Goal: Download file/media

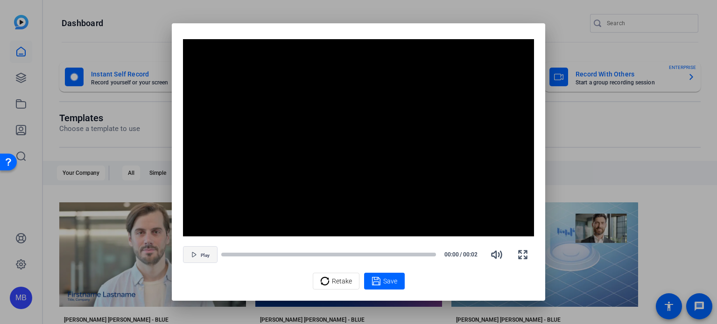
click at [204, 256] on span "Play" at bounding box center [205, 256] width 9 height 6
click at [338, 286] on span "Retake" at bounding box center [342, 282] width 20 height 18
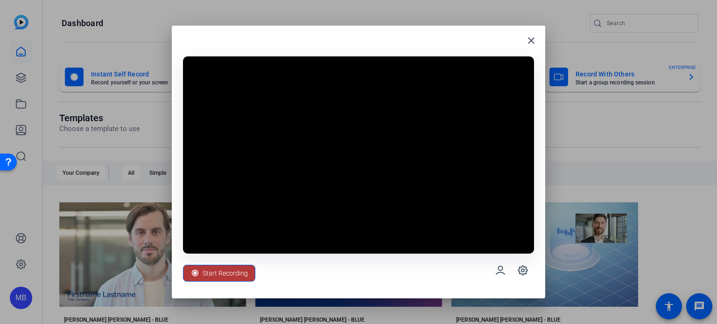
click at [212, 278] on span "Start Recording" at bounding box center [225, 274] width 45 height 18
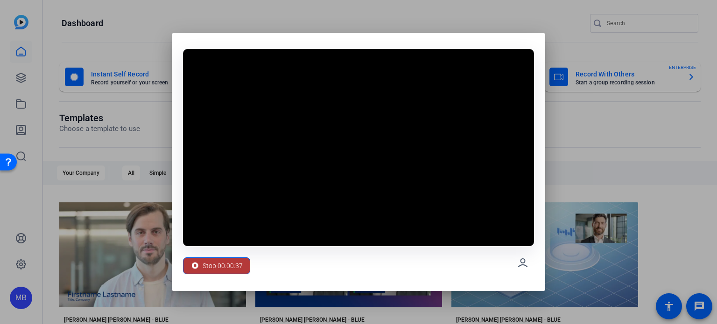
click at [208, 267] on span "Stop 00:00:37" at bounding box center [223, 266] width 40 height 18
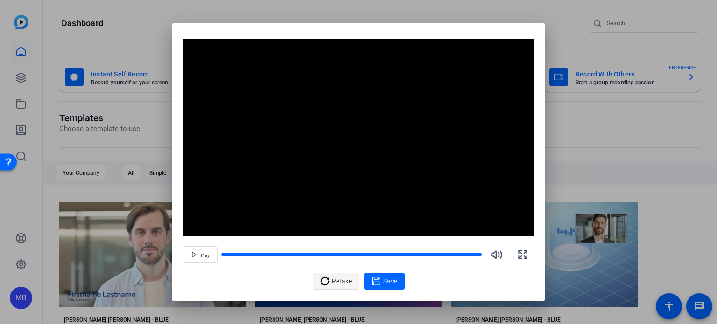
click at [337, 280] on span "Retake" at bounding box center [342, 282] width 20 height 18
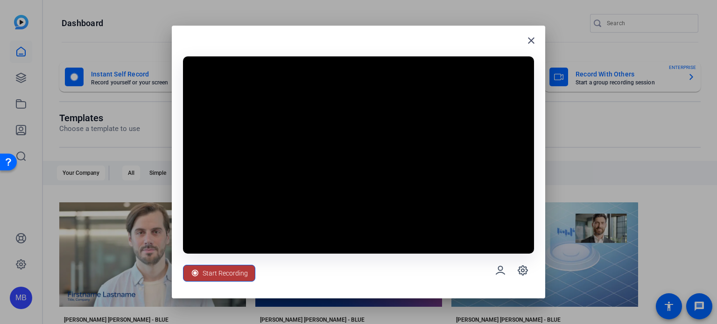
click at [204, 274] on span "Start Recording" at bounding box center [225, 274] width 45 height 18
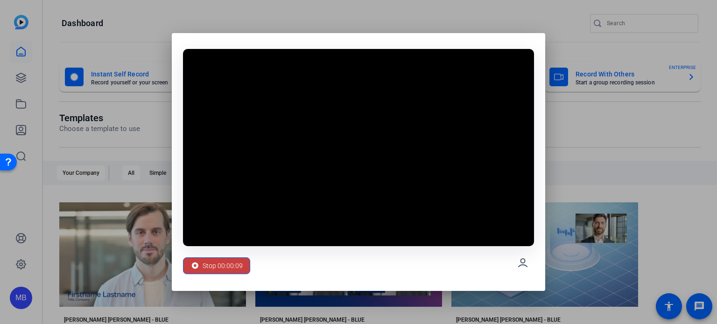
click at [231, 268] on span "Stop 00:00:09" at bounding box center [223, 266] width 40 height 18
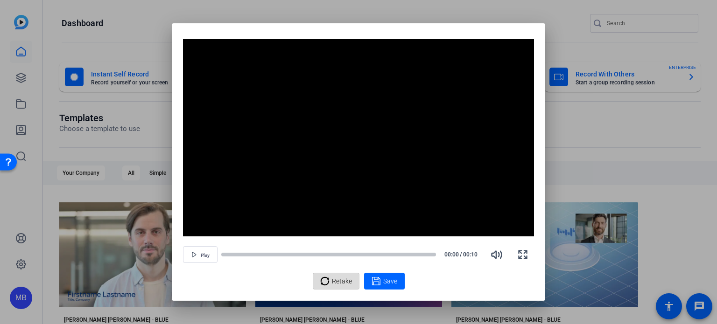
click at [332, 280] on span "Retake" at bounding box center [342, 282] width 20 height 18
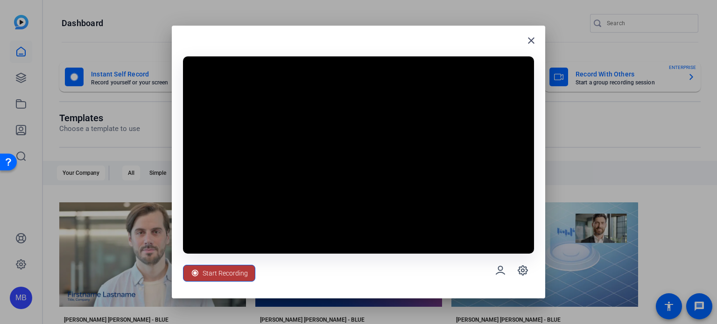
click at [209, 274] on span "Start Recording" at bounding box center [225, 274] width 45 height 18
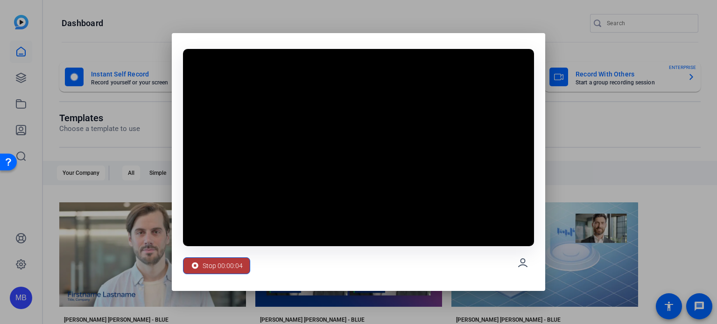
click at [209, 268] on span "Stop 00:00:04" at bounding box center [223, 266] width 40 height 18
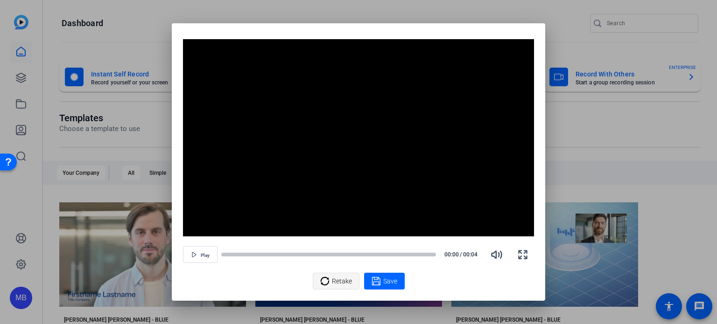
click at [335, 286] on span "Retake" at bounding box center [342, 282] width 20 height 18
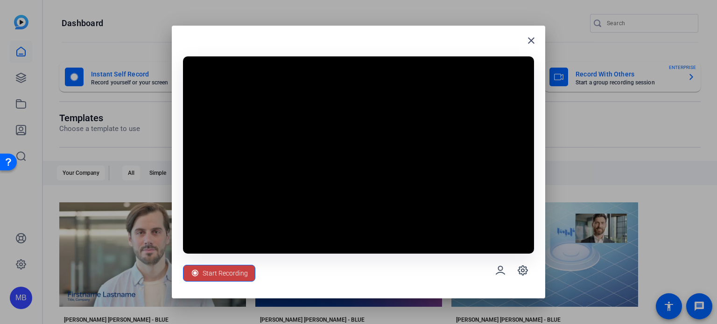
click at [208, 274] on span "Start Recording" at bounding box center [225, 274] width 45 height 18
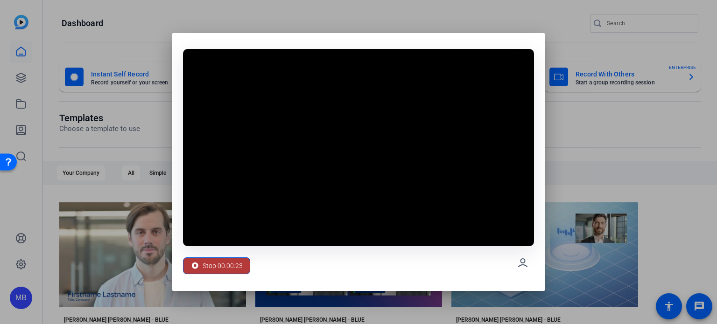
click at [207, 264] on span "Stop 00:00:23" at bounding box center [223, 266] width 40 height 18
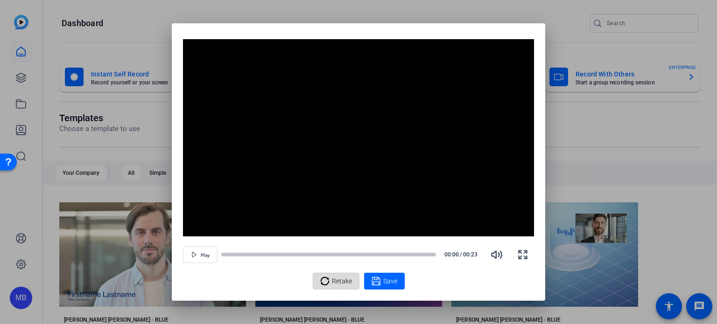
click at [334, 281] on span "Retake" at bounding box center [342, 282] width 20 height 18
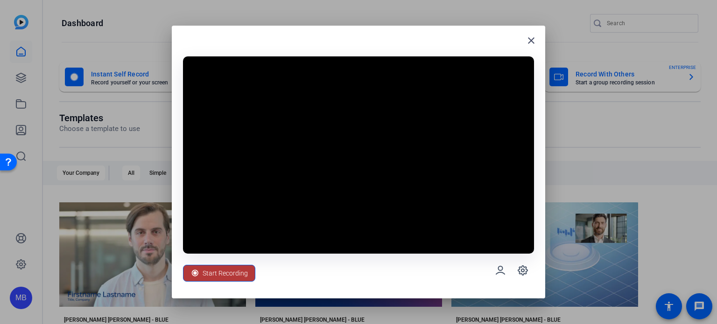
click at [215, 274] on span "Start Recording" at bounding box center [225, 274] width 45 height 18
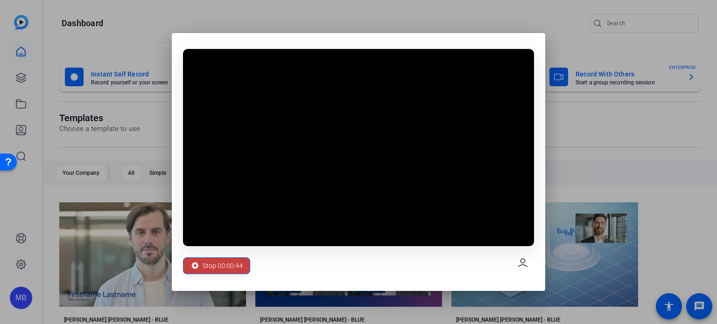
click at [228, 267] on span "Stop 00:00:44" at bounding box center [223, 266] width 40 height 18
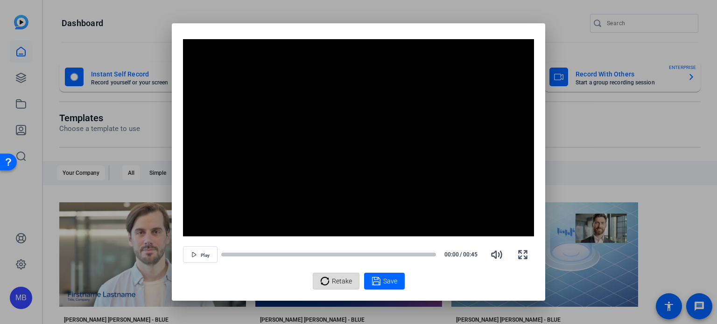
click at [346, 279] on span "Retake" at bounding box center [342, 282] width 20 height 18
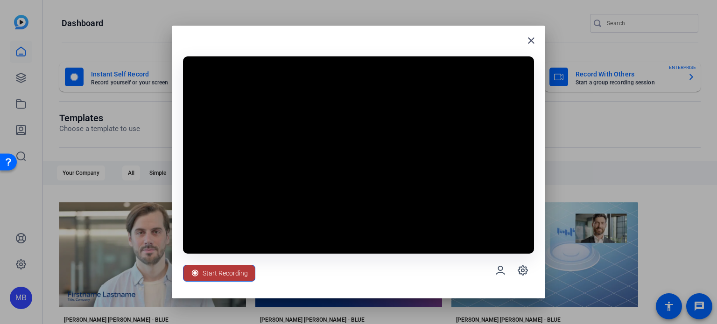
click at [213, 272] on span "Start Recording" at bounding box center [225, 274] width 45 height 18
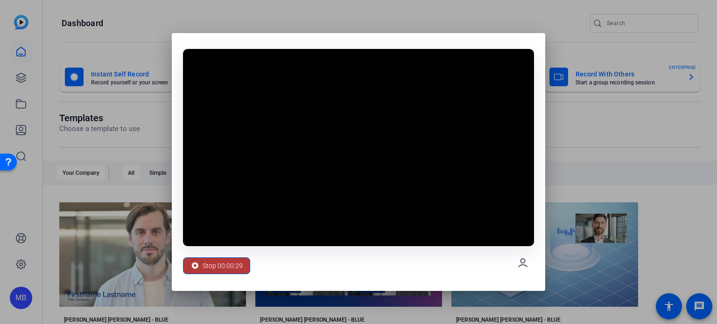
click at [204, 273] on span "Stop 00:00:29" at bounding box center [223, 266] width 40 height 18
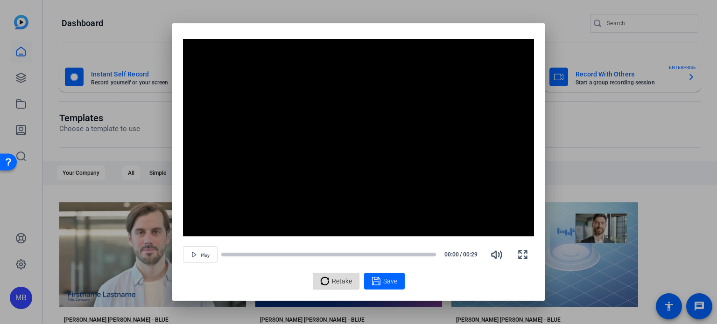
click at [340, 290] on span "Retake" at bounding box center [342, 282] width 20 height 18
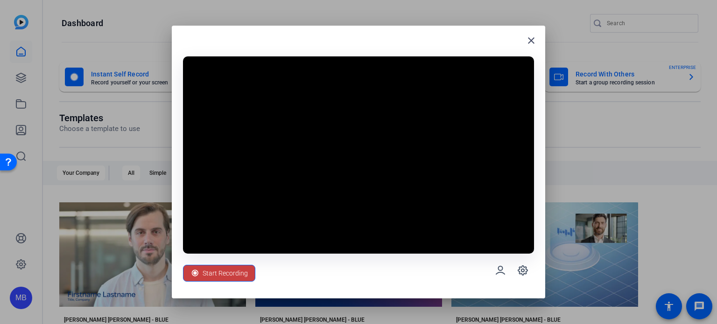
click at [218, 274] on span "Start Recording" at bounding box center [225, 274] width 45 height 18
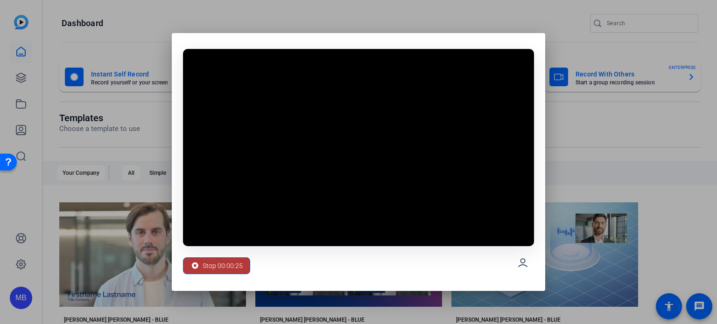
click at [203, 265] on span "Stop 00:00:25" at bounding box center [223, 266] width 40 height 18
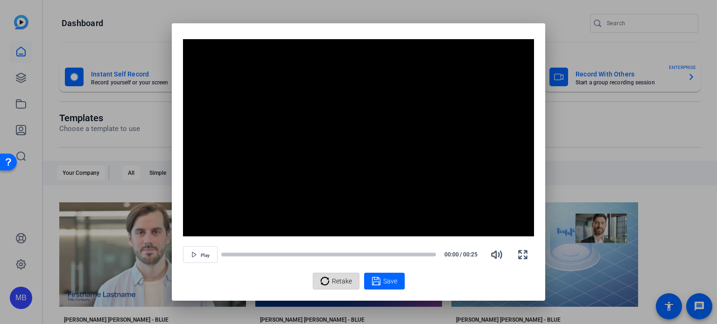
click at [337, 278] on span "Retake" at bounding box center [342, 282] width 20 height 18
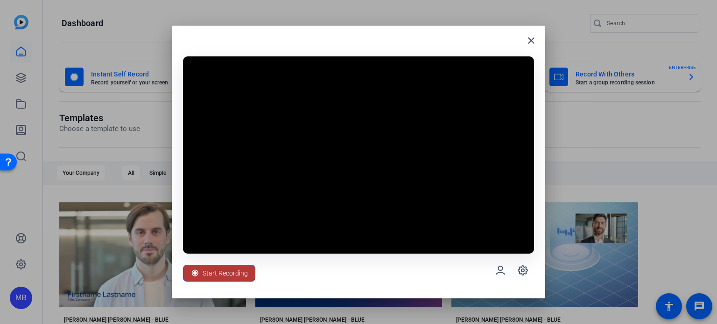
click at [209, 272] on span "Start Recording" at bounding box center [225, 274] width 45 height 18
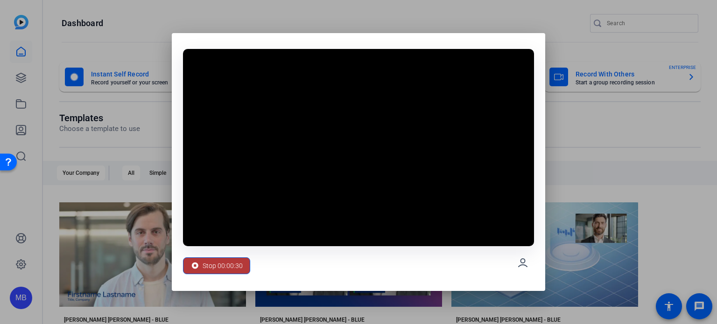
click at [207, 269] on span "Stop 00:00:30" at bounding box center [223, 266] width 40 height 18
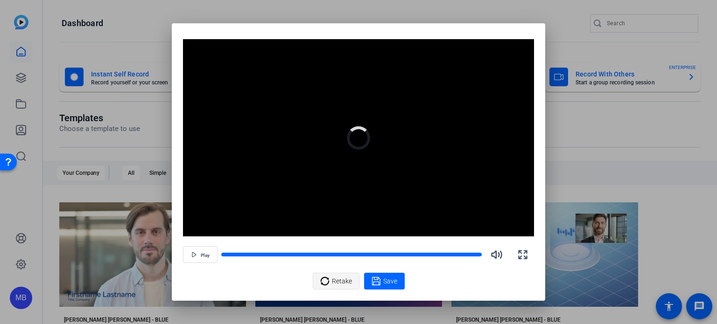
click at [342, 283] on span "Retake" at bounding box center [342, 282] width 20 height 18
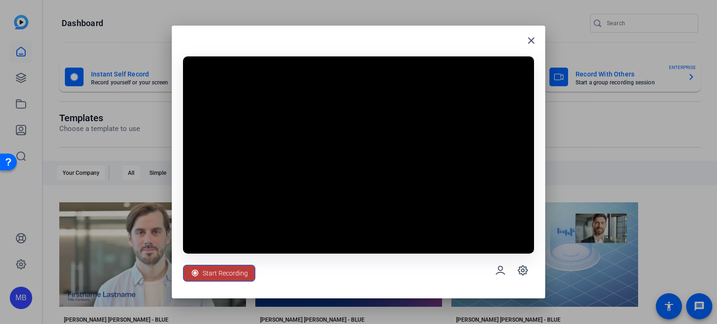
drag, startPoint x: 208, startPoint y: 272, endPoint x: 479, endPoint y: 248, distance: 272.7
click at [207, 272] on span "Start Recording" at bounding box center [225, 274] width 45 height 18
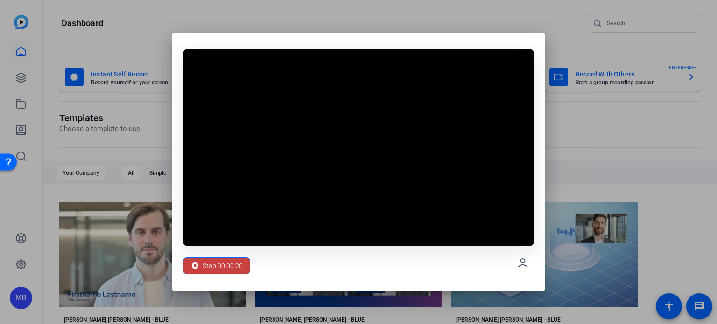
click at [230, 264] on span "Stop 00:00:20" at bounding box center [223, 266] width 40 height 18
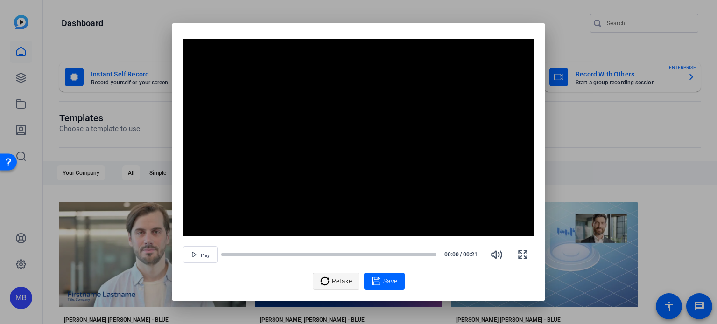
click at [331, 279] on div "Retake" at bounding box center [336, 282] width 32 height 18
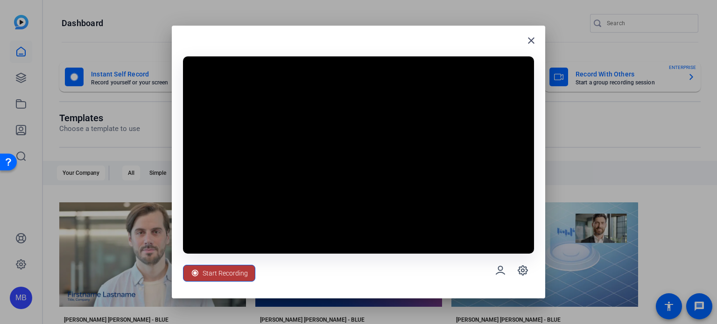
click at [204, 272] on span "Start Recording" at bounding box center [225, 274] width 45 height 18
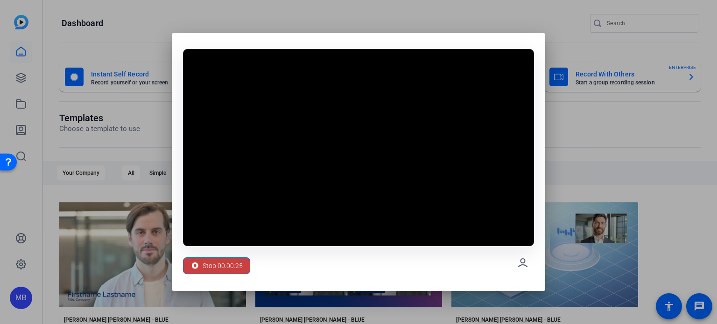
click at [222, 267] on span "Stop 00:00:25" at bounding box center [223, 266] width 40 height 18
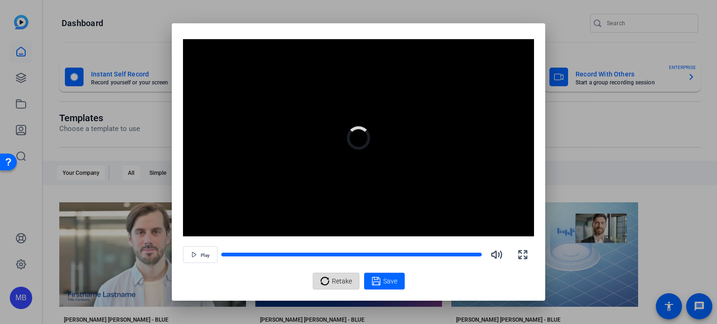
click at [336, 284] on span "Retake" at bounding box center [342, 282] width 20 height 18
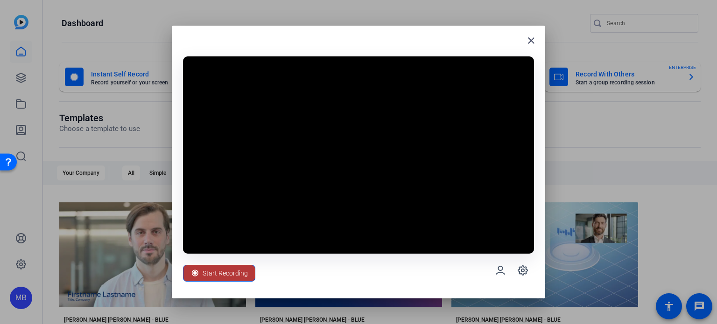
click at [209, 276] on span "Start Recording" at bounding box center [225, 274] width 45 height 18
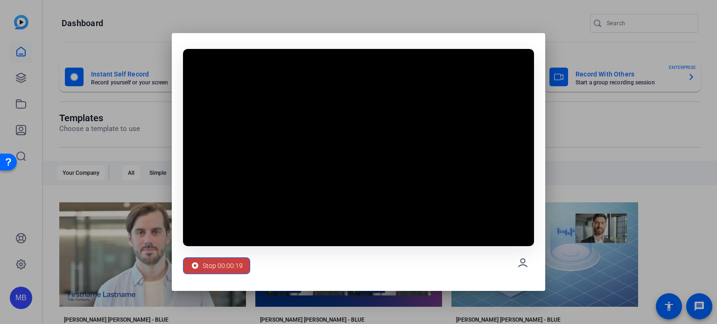
click at [188, 263] on span at bounding box center [216, 266] width 66 height 22
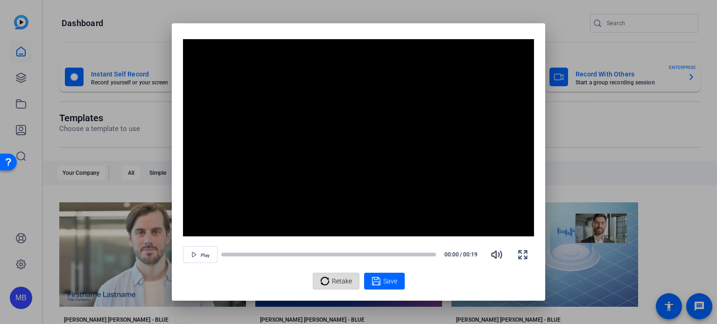
click at [343, 279] on span "Retake" at bounding box center [342, 282] width 20 height 18
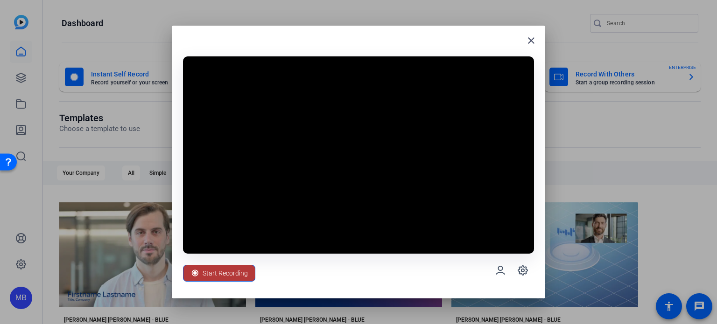
click at [220, 272] on span "Start Recording" at bounding box center [225, 274] width 45 height 18
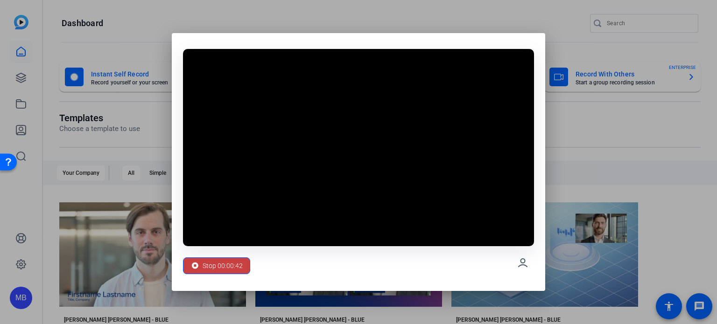
click at [218, 267] on span "Stop 00:00:42" at bounding box center [223, 266] width 40 height 18
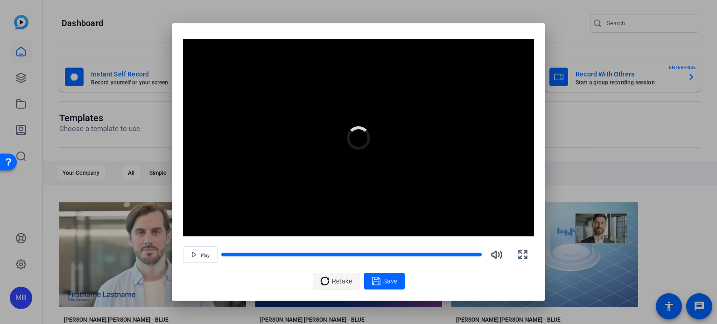
click at [325, 279] on icon at bounding box center [324, 281] width 9 height 11
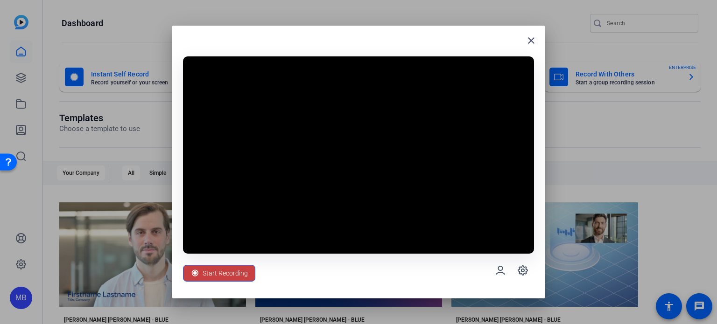
click at [224, 272] on span "Start Recording" at bounding box center [225, 274] width 45 height 18
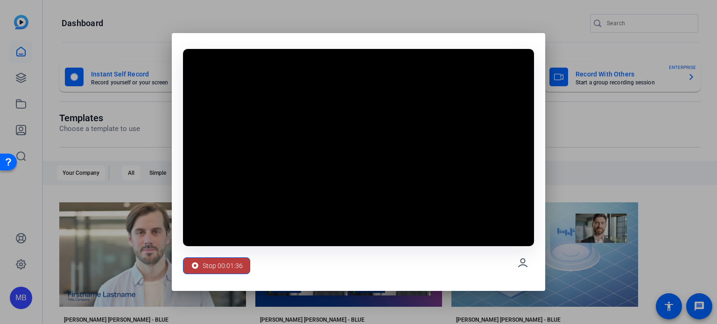
click at [224, 272] on span "Stop 00:01:36" at bounding box center [223, 266] width 40 height 18
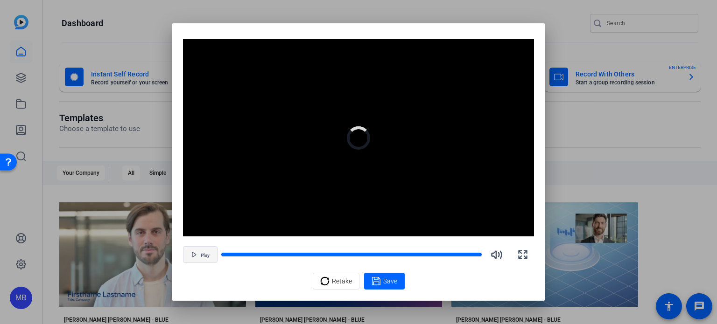
click at [204, 253] on span "Play" at bounding box center [205, 256] width 9 height 6
click at [325, 283] on icon at bounding box center [324, 281] width 9 height 11
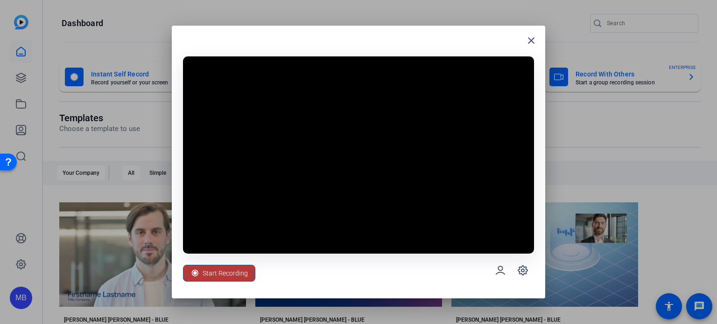
click at [233, 275] on span "Start Recording" at bounding box center [225, 274] width 45 height 18
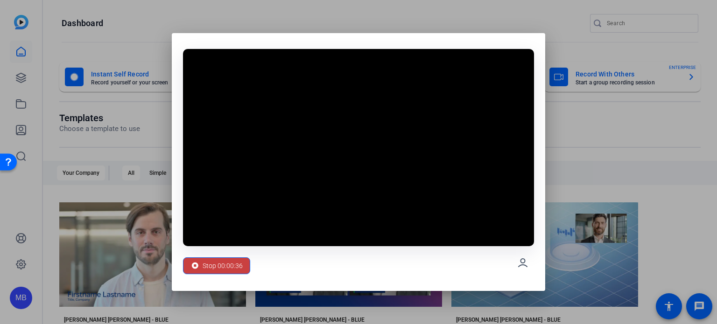
click at [233, 260] on span "Stop 00:00:36" at bounding box center [223, 266] width 40 height 18
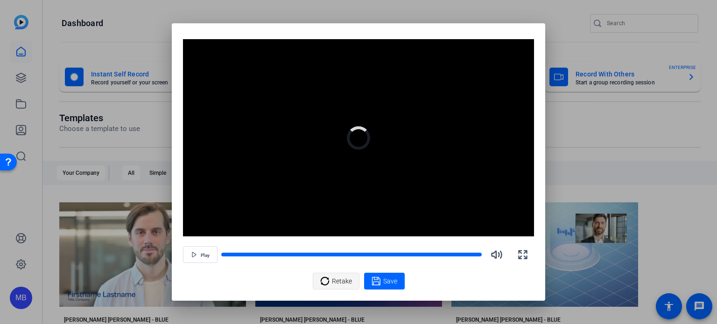
click at [324, 281] on icon at bounding box center [324, 281] width 9 height 11
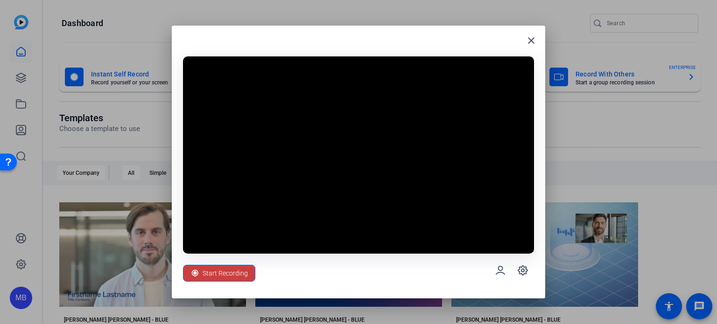
click at [210, 271] on span "Start Recording" at bounding box center [225, 274] width 45 height 18
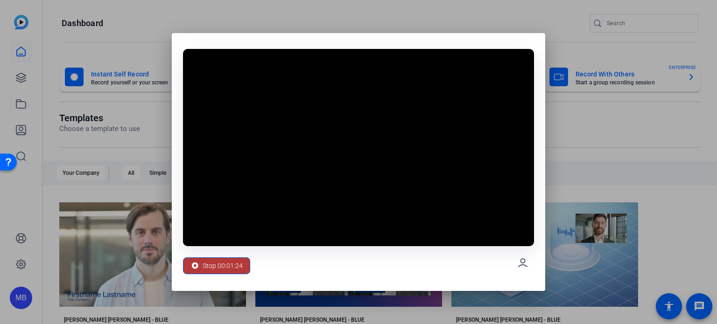
click at [209, 270] on span "Stop 00:01:24" at bounding box center [223, 266] width 40 height 18
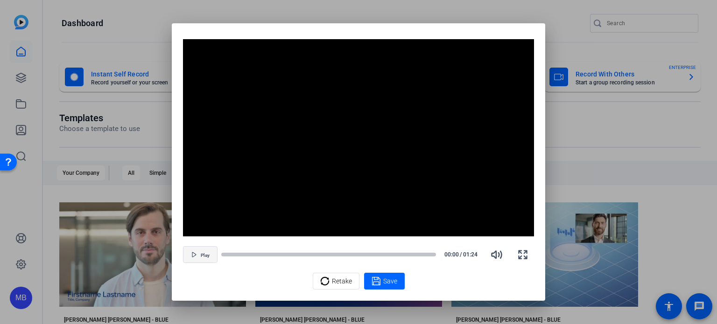
click at [202, 252] on span "Play" at bounding box center [205, 255] width 9 height 7
click at [380, 277] on div "Save" at bounding box center [385, 281] width 26 height 11
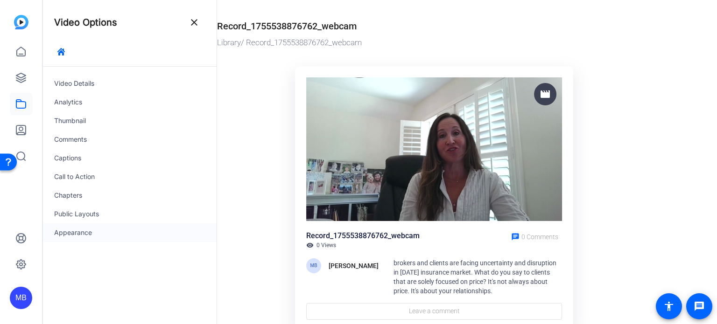
drag, startPoint x: 331, startPoint y: 284, endPoint x: 203, endPoint y: 239, distance: 135.4
click at [203, 239] on div "Appearance" at bounding box center [130, 233] width 174 height 19
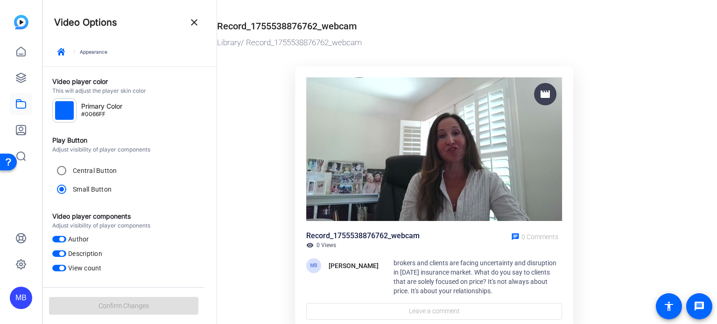
drag, startPoint x: 226, startPoint y: 25, endPoint x: 383, endPoint y: 27, distance: 156.9
click at [383, 27] on div "Record_1755538876762_webcam" at bounding box center [434, 24] width 435 height 17
drag, startPoint x: 384, startPoint y: 37, endPoint x: 216, endPoint y: 22, distance: 168.8
click at [216, 22] on mat-drawer-container "Video Options close keyboard_arrow_right Appearance Video player color This wil…" at bounding box center [377, 162] width 669 height 324
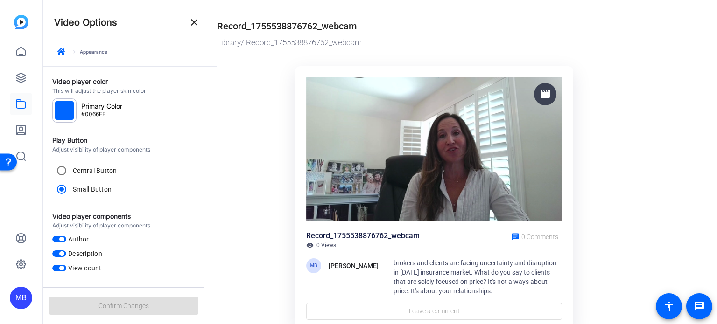
click at [286, 18] on div "Record_1755538876762_webcam" at bounding box center [434, 24] width 435 height 17
drag, startPoint x: 220, startPoint y: 25, endPoint x: 329, endPoint y: 34, distance: 108.7
click at [329, 34] on div "Record_1755538876762_webcam Library / Record_1755538876762_webcam" at bounding box center [434, 32] width 435 height 33
click at [347, 31] on div "Record_1755538876762_webcam" at bounding box center [287, 26] width 140 height 14
drag, startPoint x: 379, startPoint y: 39, endPoint x: 218, endPoint y: 29, distance: 160.4
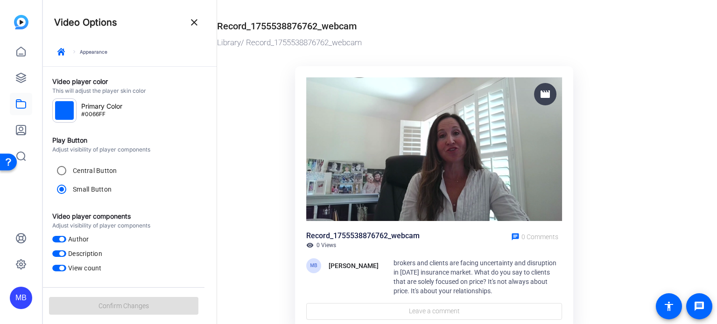
click at [218, 29] on div "Record_1755538876762_webcam Library / Record_1755538876762_webcam" at bounding box center [434, 32] width 435 height 33
copy div "Record_1755538876762_webcam Library / Record_1755538876762_webcam"
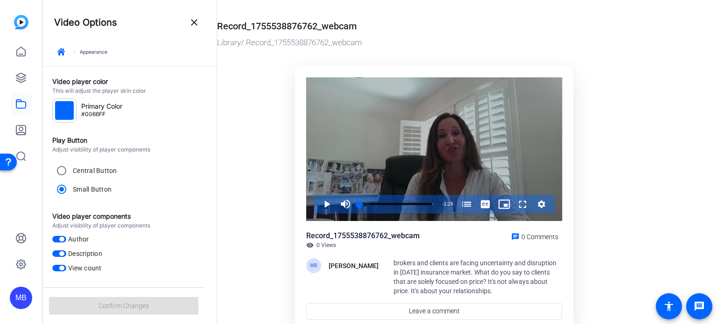
click at [543, 207] on icon "Video Player" at bounding box center [541, 204] width 9 height 11
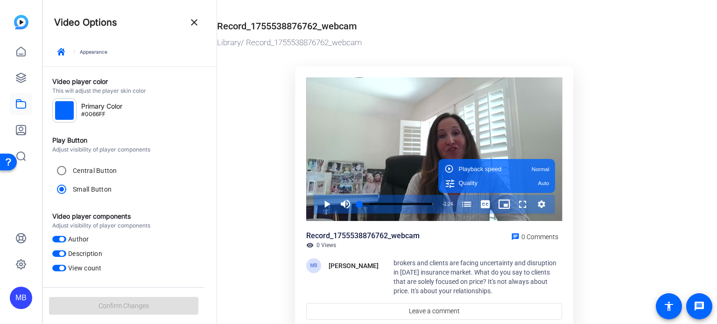
click at [260, 207] on ktd-grid "Video Player is loading. Play Video Play Mute Current Time 0:00 / Duration 1:24…" at bounding box center [436, 201] width 439 height 280
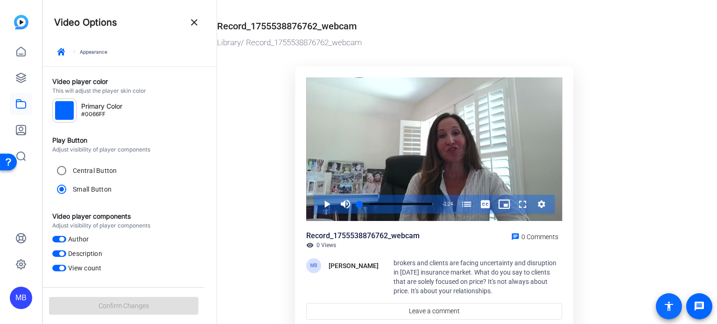
click at [667, 308] on mat-icon "accessibility" at bounding box center [668, 306] width 11 height 11
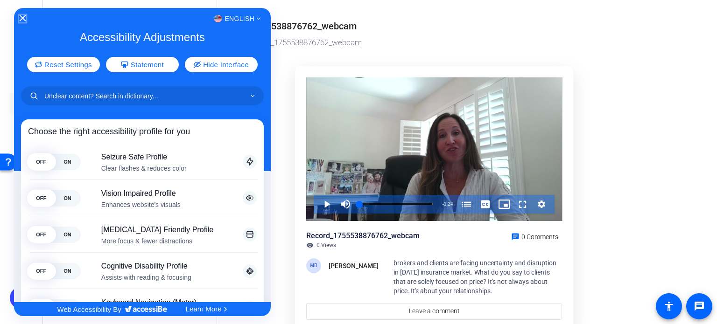
click at [24, 18] on icon "Close Accessibility Interface" at bounding box center [22, 18] width 7 height 7
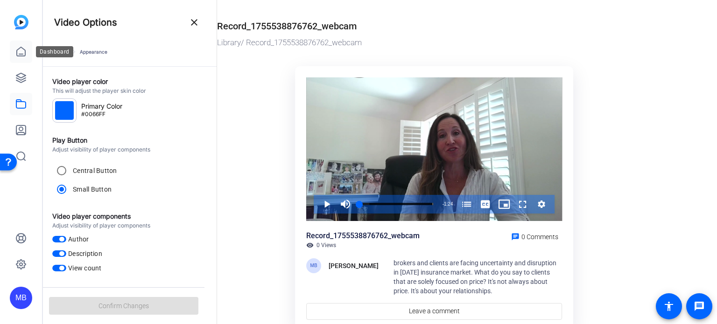
click at [25, 49] on icon at bounding box center [20, 51] width 11 height 11
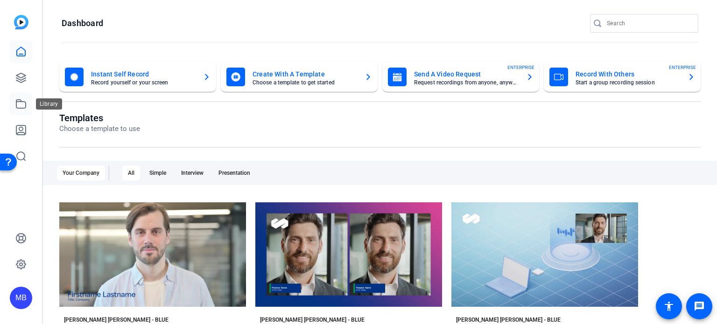
click at [19, 108] on icon at bounding box center [20, 104] width 9 height 8
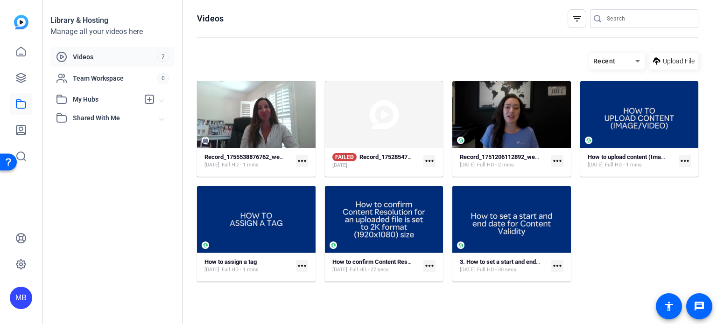
click at [301, 160] on mat-icon "more_horiz" at bounding box center [302, 161] width 12 height 12
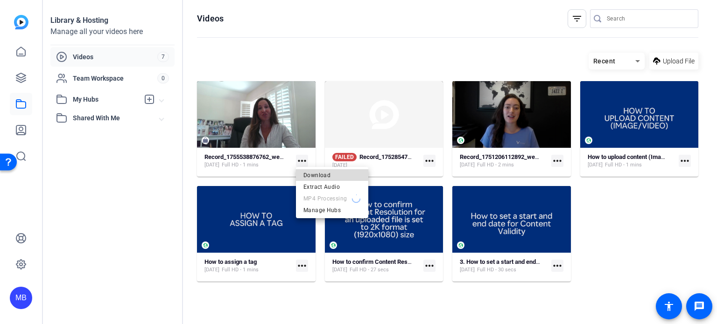
click at [307, 173] on span "Download" at bounding box center [331, 175] width 57 height 11
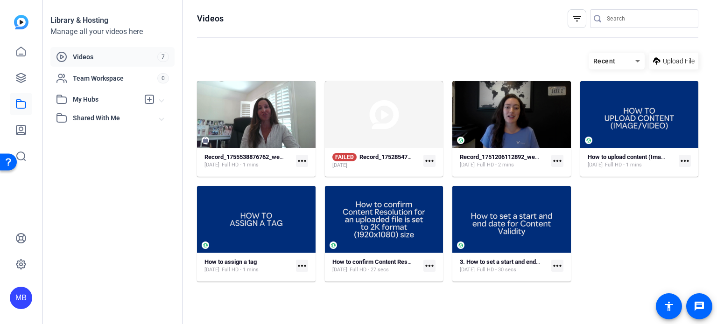
click at [300, 162] on mat-icon "more_horiz" at bounding box center [302, 161] width 12 height 12
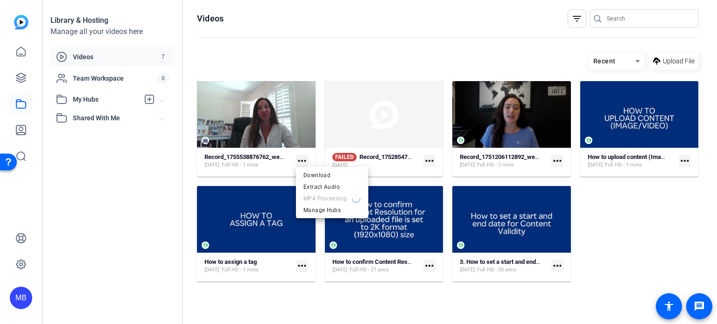
click at [381, 75] on div at bounding box center [358, 162] width 717 height 324
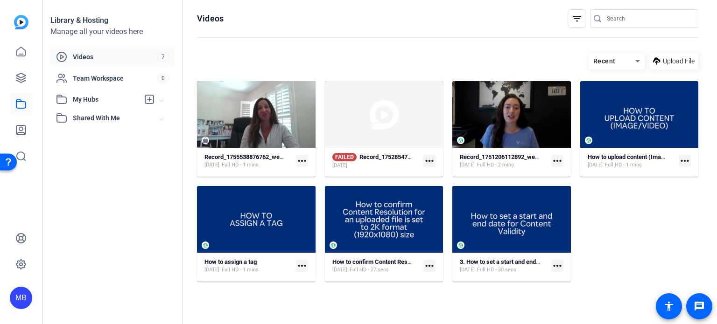
click at [300, 161] on mat-icon "more_horiz" at bounding box center [302, 161] width 12 height 12
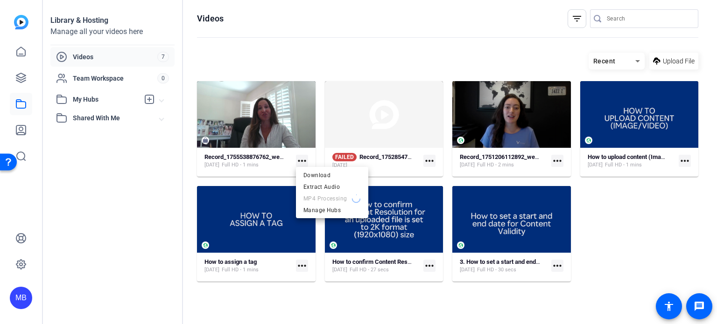
click at [153, 197] on div at bounding box center [358, 162] width 717 height 324
